Goal: Information Seeking & Learning: Learn about a topic

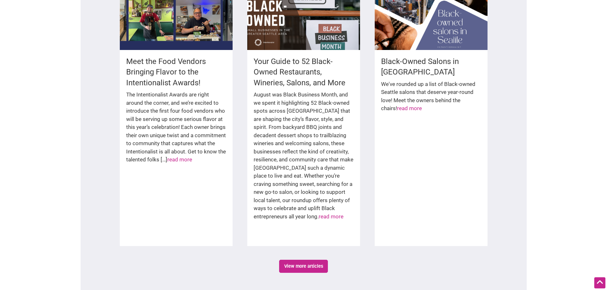
scroll to position [924, 0]
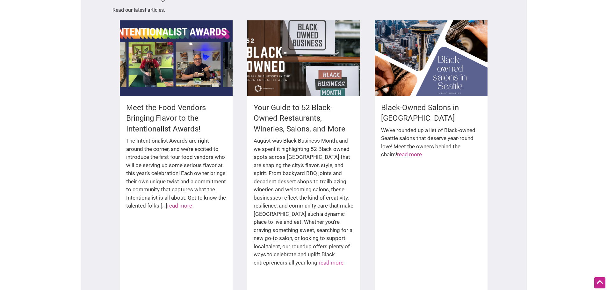
click at [184, 192] on div "The Intentionalist Awards are right around the corner, and we’re excited to int…" at bounding box center [176, 177] width 100 height 80
click at [185, 203] on link "read more" at bounding box center [179, 206] width 25 height 6
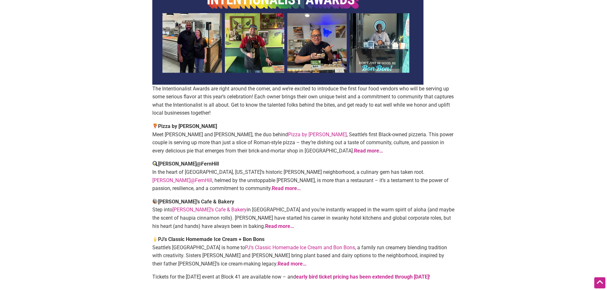
scroll to position [96, 0]
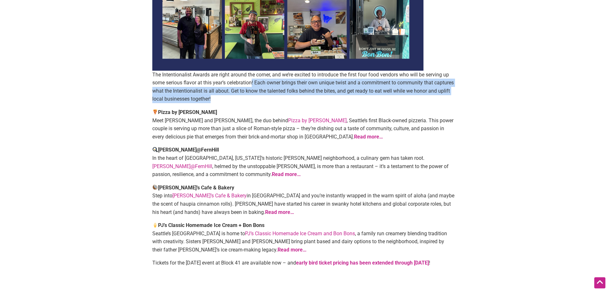
drag, startPoint x: 253, startPoint y: 82, endPoint x: 267, endPoint y: 98, distance: 21.2
click at [267, 98] on p "The Intentionalist Awards are right around the corner, and we’re excited to int…" at bounding box center [303, 87] width 303 height 32
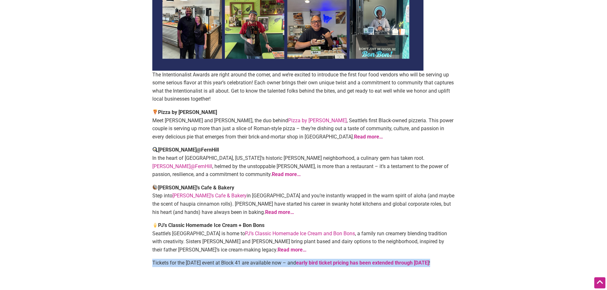
drag, startPoint x: 197, startPoint y: 270, endPoint x: 146, endPoint y: 263, distance: 51.1
click at [146, 263] on article "By [PERSON_NAME] — [DATE] The Intentionalist Awards are right around the corner…" at bounding box center [303, 114] width 315 height 315
click at [145, 263] on main "By Sarah — September 8, 2025 The Intentionalist Awards are right around the cor…" at bounding box center [303, 162] width 397 height 410
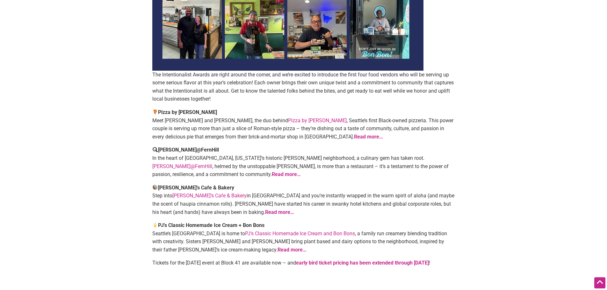
click at [143, 246] on main "By Sarah — September 8, 2025 The Intentionalist Awards are right around the cor…" at bounding box center [303, 162] width 397 height 410
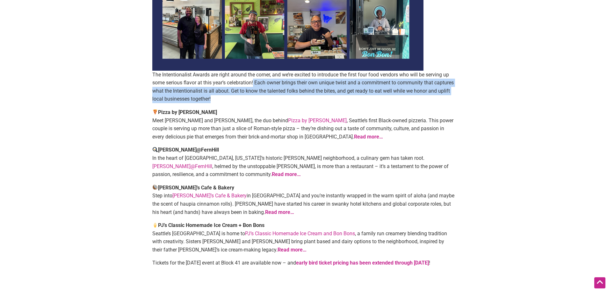
drag, startPoint x: 254, startPoint y: 81, endPoint x: 257, endPoint y: 97, distance: 16.6
click at [257, 97] on p "The Intentionalist Awards are right around the corner, and we’re excited to int…" at bounding box center [303, 87] width 303 height 32
drag, startPoint x: 238, startPoint y: 102, endPoint x: 258, endPoint y: 81, distance: 28.6
click at [258, 81] on p "The Intentionalist Awards are right around the corner, and we’re excited to int…" at bounding box center [303, 87] width 303 height 32
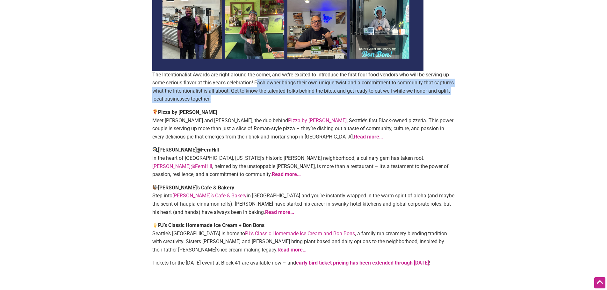
click at [258, 81] on p "The Intentionalist Awards are right around the corner, and we’re excited to int…" at bounding box center [303, 87] width 303 height 32
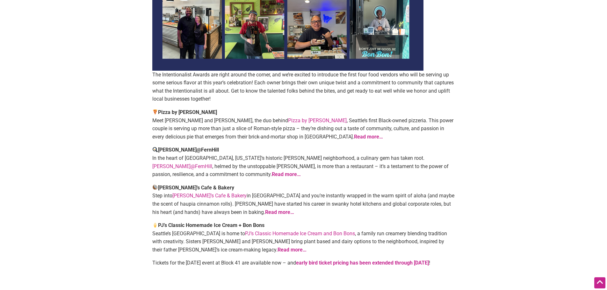
click at [343, 264] on link "early bird ticket pricing has been extended through Friday, September 12" at bounding box center [362, 263] width 133 height 6
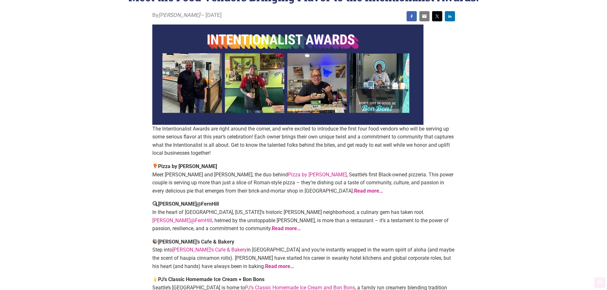
scroll to position [0, 0]
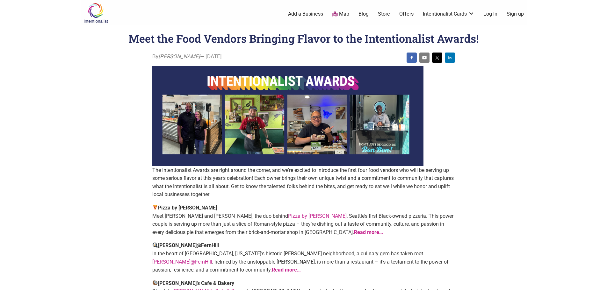
click at [283, 82] on img at bounding box center [287, 116] width 271 height 100
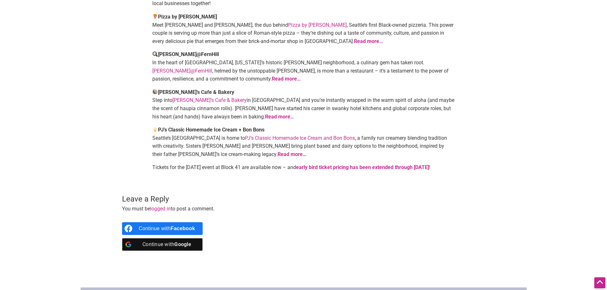
click at [335, 168] on link "early bird ticket pricing has been extended through Friday, September 12" at bounding box center [362, 167] width 133 height 6
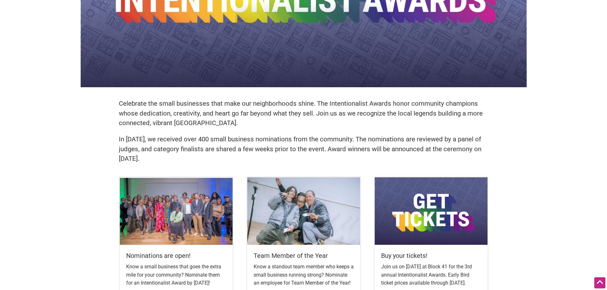
scroll to position [96, 0]
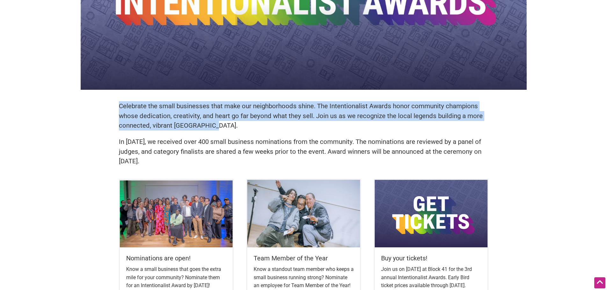
drag, startPoint x: 119, startPoint y: 105, endPoint x: 216, endPoint y: 125, distance: 99.1
click at [216, 125] on p "Celebrate the small businesses that make our neighborhoods shine. The Intention…" at bounding box center [303, 115] width 369 height 29
drag, startPoint x: 209, startPoint y: 127, endPoint x: 111, endPoint y: 106, distance: 100.1
click at [111, 106] on div "Celebrate the small businesses that make our neighborhoods shine. The Intention…" at bounding box center [304, 212] width 446 height 554
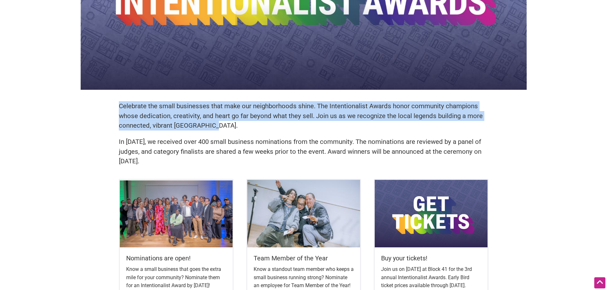
click at [111, 106] on div "Celebrate the small businesses that make our neighborhoods shine. The Intention…" at bounding box center [304, 212] width 446 height 554
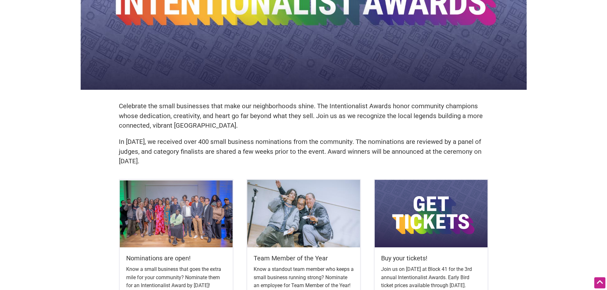
drag, startPoint x: 172, startPoint y: 160, endPoint x: 114, endPoint y: 142, distance: 60.4
click at [114, 142] on div "Celebrate the small businesses that make our neighborhoods shine. The Intention…" at bounding box center [303, 137] width 382 height 84
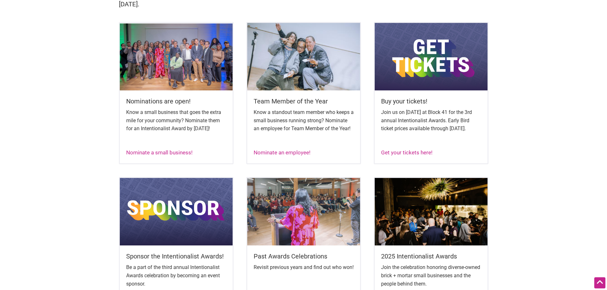
scroll to position [255, 0]
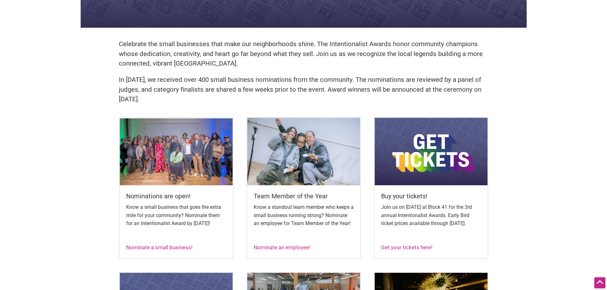
scroll to position [96, 0]
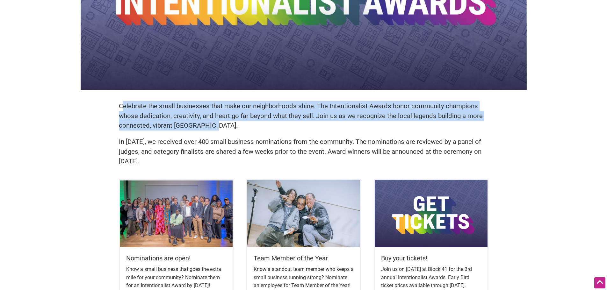
drag, startPoint x: 121, startPoint y: 104, endPoint x: 254, endPoint y: 124, distance: 134.9
click at [254, 124] on p "Celebrate the small businesses that make our neighborhoods shine. The Intention…" at bounding box center [303, 115] width 369 height 29
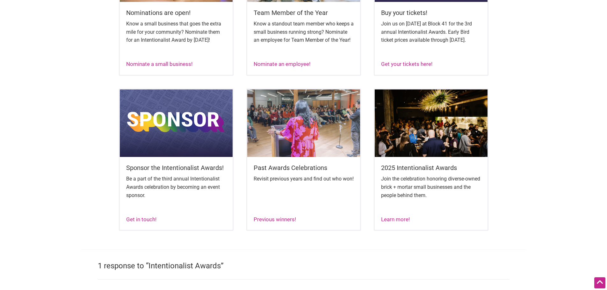
scroll to position [350, 0]
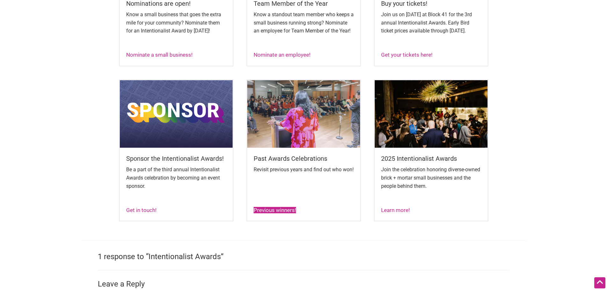
click at [277, 213] on link "Previous winners!" at bounding box center [275, 210] width 42 height 6
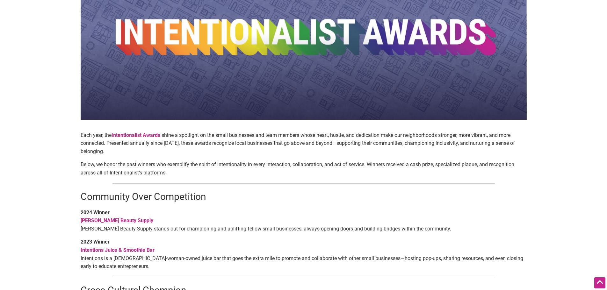
scroll to position [64, 0]
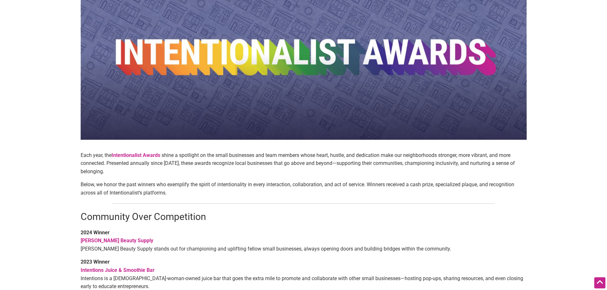
drag, startPoint x: 77, startPoint y: 153, endPoint x: 211, endPoint y: 190, distance: 139.8
click at [211, 190] on body "× Menu 0 Add a Business Map Blog Store Offers Intentionalist Cards Buy Black Ca…" at bounding box center [303, 81] width 607 height 290
click at [211, 190] on p "Below, we honor the past winners who exemplify the spirit of intentionality in …" at bounding box center [304, 189] width 446 height 16
drag, startPoint x: 224, startPoint y: 166, endPoint x: 339, endPoint y: 165, distance: 115.9
click at [339, 165] on p "Each year, the Intentionalist Awards shine a spotlight on the small businesses …" at bounding box center [304, 163] width 446 height 25
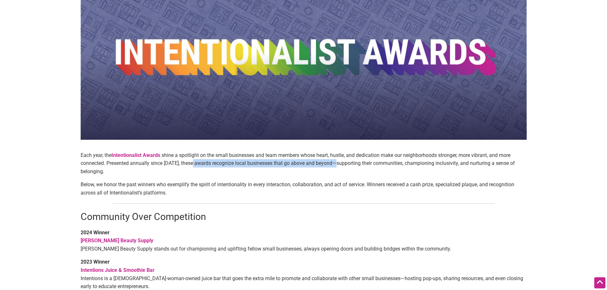
click at [339, 165] on p "Each year, the Intentionalist Awards shine a spotlight on the small businesses …" at bounding box center [304, 163] width 446 height 25
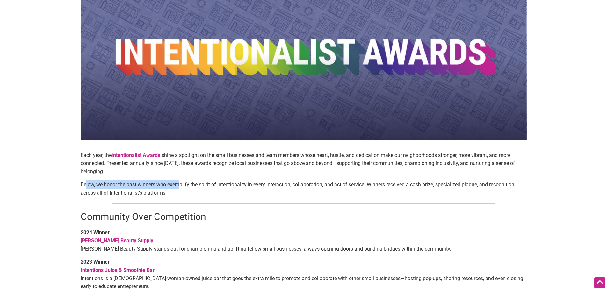
drag, startPoint x: 154, startPoint y: 184, endPoint x: 181, endPoint y: 188, distance: 27.9
click at [181, 188] on p "Below, we honor the past winners who exemplify the spirit of intentionality in …" at bounding box center [304, 189] width 446 height 16
drag, startPoint x: 182, startPoint y: 193, endPoint x: 133, endPoint y: 186, distance: 48.9
click at [133, 186] on p "Below, we honor the past winners who exemplify the spirit of intentionality in …" at bounding box center [304, 189] width 446 height 16
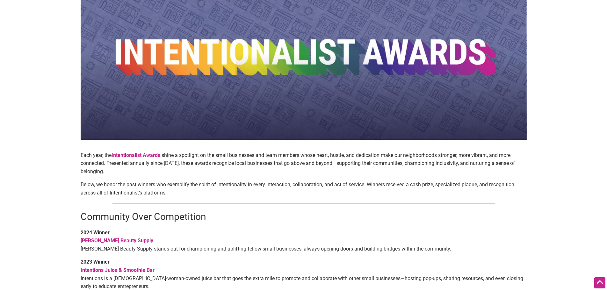
click at [133, 186] on p "Below, we honor the past winners who exemplify the spirit of intentionality in …" at bounding box center [304, 189] width 446 height 16
click at [120, 189] on p "Below, we honor the past winners who exemplify the spirit of intentionality in …" at bounding box center [304, 189] width 446 height 16
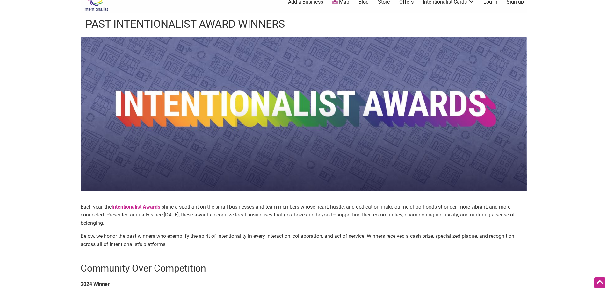
scroll to position [0, 0]
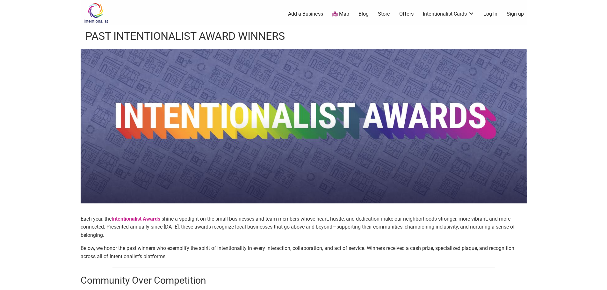
click at [363, 13] on link "Blog" at bounding box center [363, 14] width 10 height 7
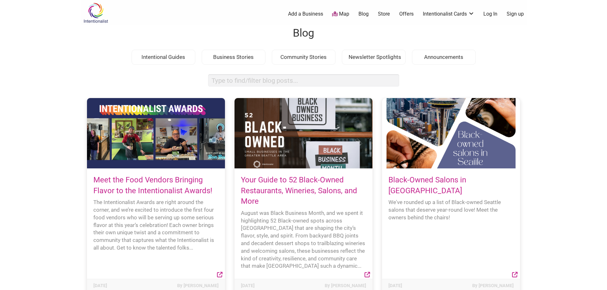
click at [97, 13] on img at bounding box center [96, 13] width 30 height 21
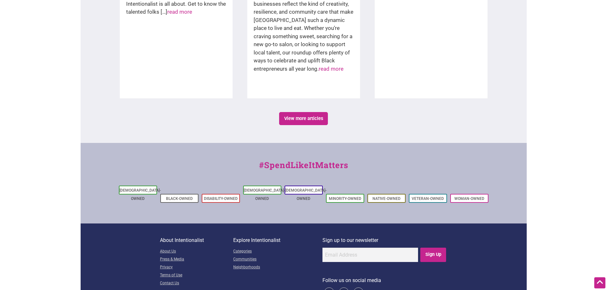
scroll to position [1118, 0]
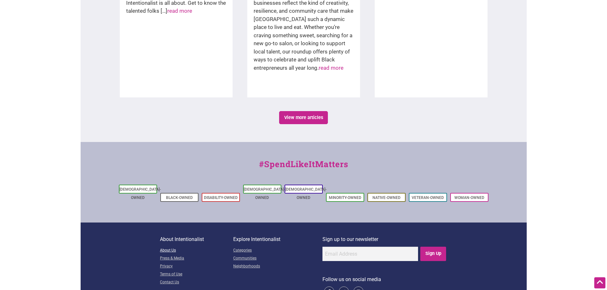
click at [172, 247] on link "About Us" at bounding box center [196, 251] width 73 height 8
click at [168, 255] on link "Press & Media" at bounding box center [196, 259] width 73 height 8
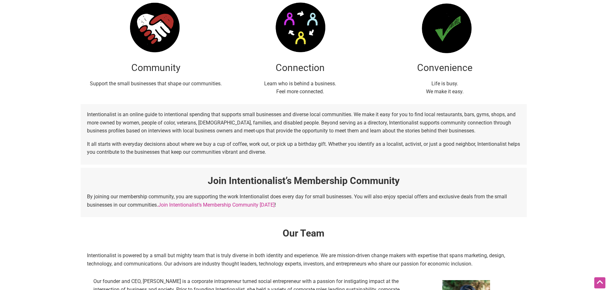
scroll to position [350, 0]
